Goal: Answer question/provide support

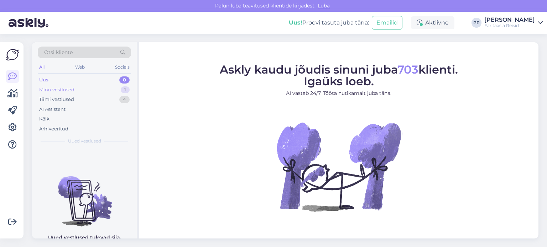
click at [68, 89] on div "Minu vestlused" at bounding box center [56, 90] width 35 height 7
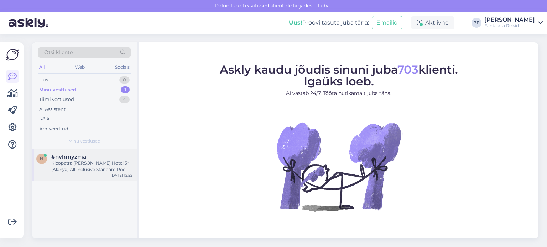
click at [82, 160] on div "Kleopatra [PERSON_NAME] Hotel 3* (Alanya) All Inclusive Standard Room Side Sea …" at bounding box center [91, 166] width 81 height 13
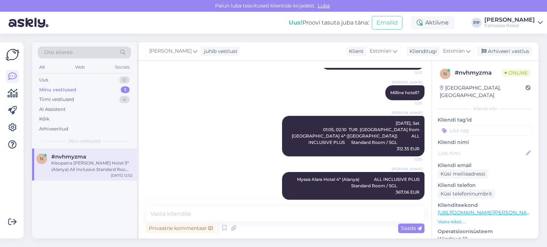
scroll to position [272, 0]
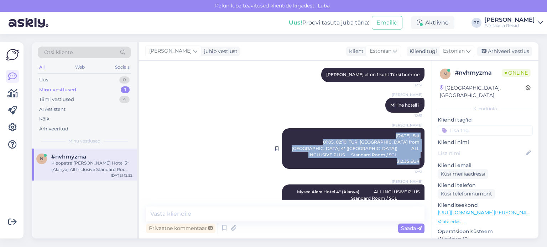
drag, startPoint x: 376, startPoint y: 134, endPoint x: 414, endPoint y: 162, distance: 46.9
click at [414, 163] on div "[PERSON_NAME] [DATE], Sat 01:05, 02:10 TUR: [GEOGRAPHIC_DATA] from [GEOGRAPHIC_…" at bounding box center [353, 149] width 142 height 41
copy span "[DATE], Sat 01:05, 02:10 TUR: [GEOGRAPHIC_DATA] from [GEOGRAPHIC_DATA] 4* ([GEO…"
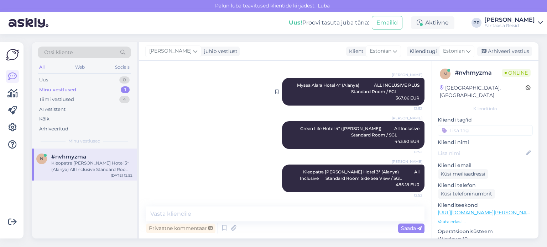
drag, startPoint x: 326, startPoint y: 86, endPoint x: 416, endPoint y: 96, distance: 91.1
click at [416, 96] on div "[PERSON_NAME] Mysea Alara Hotel 4* (Alanya) ALL INCLUSIVE PLUS Standard Room / …" at bounding box center [353, 92] width 142 height 28
copy span "Mysea Alara Hotel 4* (Alanya) ALL INCLUSIVE PLUS Standard Room / SGL 367.06 EUR"
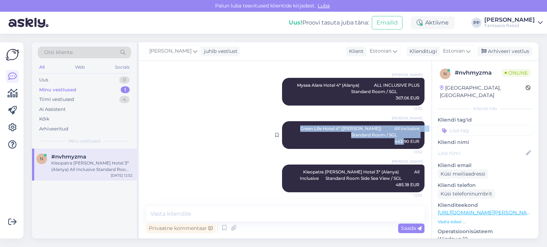
drag, startPoint x: 293, startPoint y: 129, endPoint x: 411, endPoint y: 143, distance: 119.3
click at [414, 143] on span "Green Life Hotel 4* ([PERSON_NAME]) All Inclusive Standard Room / SGL 443.90 EUR" at bounding box center [364, 135] width 128 height 18
copy span "Green Life Hotel 4* ([PERSON_NAME]) All Inclusive Standard Room / SGL 443.90 EUR"
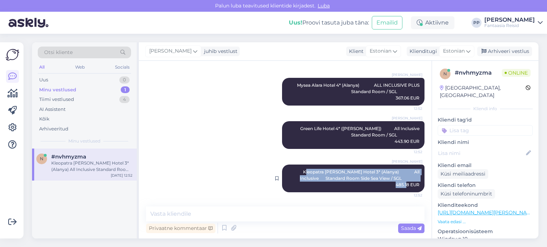
drag, startPoint x: 297, startPoint y: 173, endPoint x: 413, endPoint y: 184, distance: 116.6
click at [413, 184] on span "Kleopatra [PERSON_NAME] Hotel 3* (Alanya) All Inclusive Standard Room Side Sea …" at bounding box center [360, 178] width 121 height 18
copy span "Kleopatra [PERSON_NAME] Hotel 3* (Alanya) All Inclusive Standard Room Side Sea …"
